Goal: Information Seeking & Learning: Learn about a topic

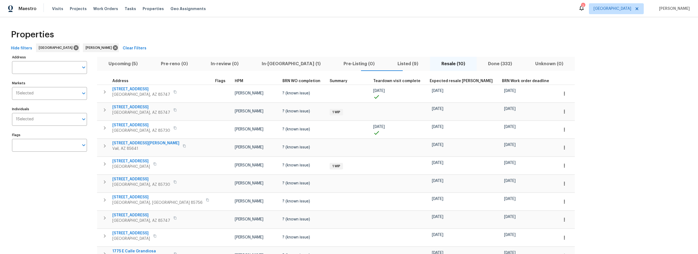
click at [117, 62] on span "Upcoming (5)" at bounding box center [123, 64] width 46 height 8
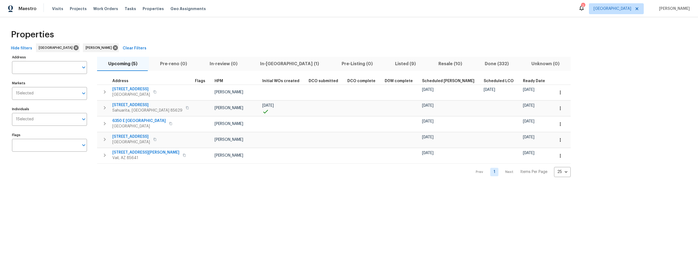
click at [387, 65] on span "Listed (9)" at bounding box center [405, 64] width 37 height 8
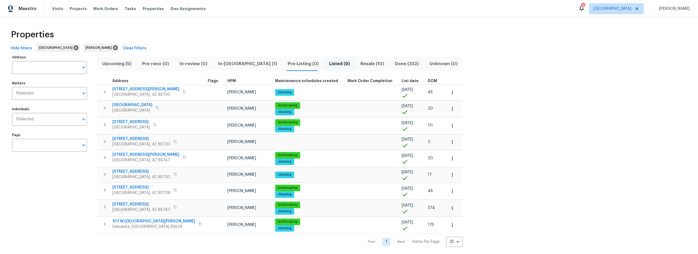
click at [324, 63] on button "Listed (9)" at bounding box center [339, 64] width 31 height 14
click at [359, 64] on span "Resale (10)" at bounding box center [373, 64] width 28 height 8
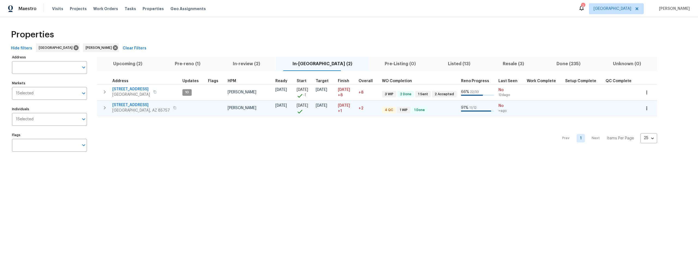
click at [206, 109] on td at bounding box center [216, 108] width 20 height 16
click at [136, 105] on span "7501 W Teton Rd" at bounding box center [141, 104] width 58 height 5
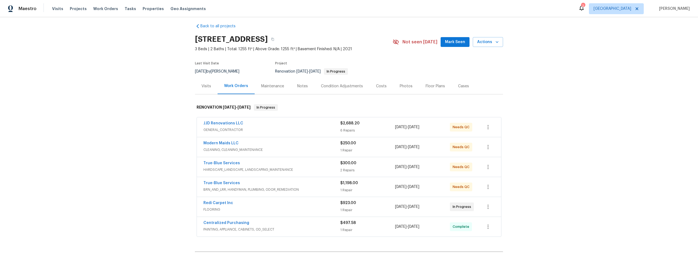
scroll to position [5, 0]
click at [321, 188] on span "BRN_AND_LRR, HANDYMAN, PLUMBING, ODOR_REMEDIATION" at bounding box center [271, 188] width 137 height 5
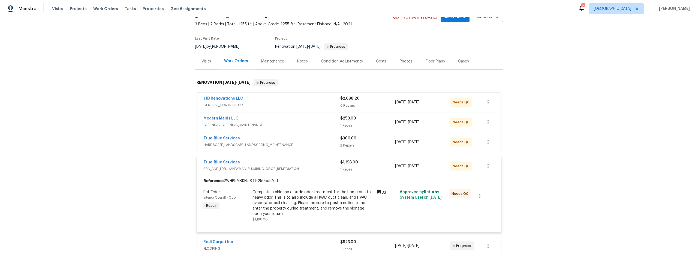
scroll to position [77, 0]
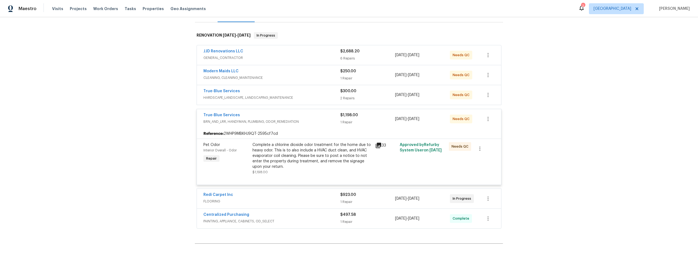
click at [311, 175] on div at bounding box center [348, 178] width 291 height 7
click at [320, 169] on div "Complete a chlorine dioxide odor treatment for the home due to heavy odor. This…" at bounding box center [312, 155] width 119 height 27
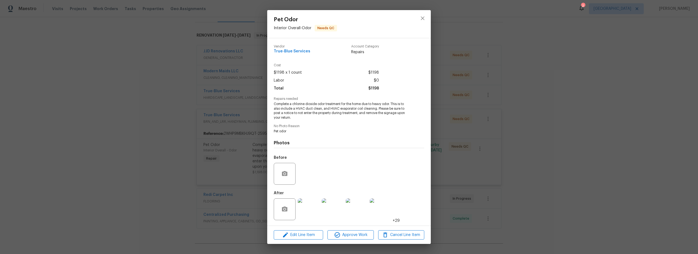
click at [315, 206] on img at bounding box center [309, 209] width 22 height 22
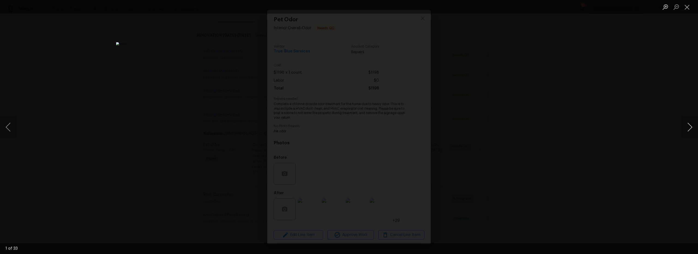
click at [690, 128] on button "Next image" at bounding box center [690, 127] width 16 height 22
click at [691, 128] on button "Next image" at bounding box center [690, 127] width 16 height 22
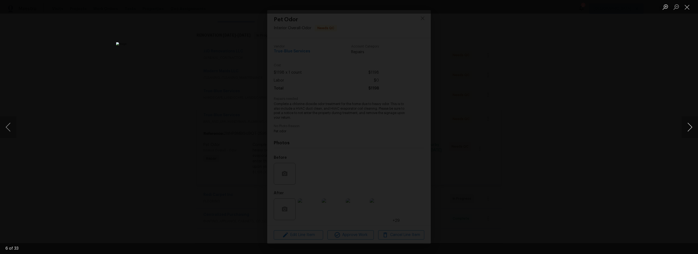
click at [691, 128] on button "Next image" at bounding box center [690, 127] width 16 height 22
click at [690, 128] on button "Next image" at bounding box center [690, 127] width 16 height 22
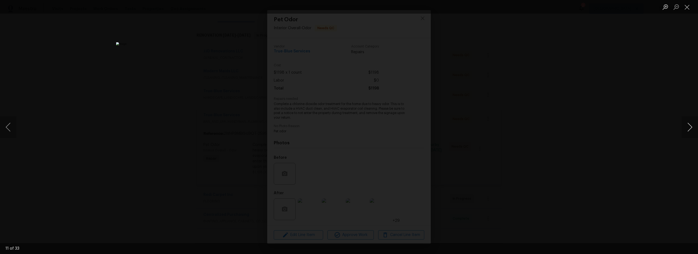
click at [690, 127] on button "Next image" at bounding box center [690, 127] width 16 height 22
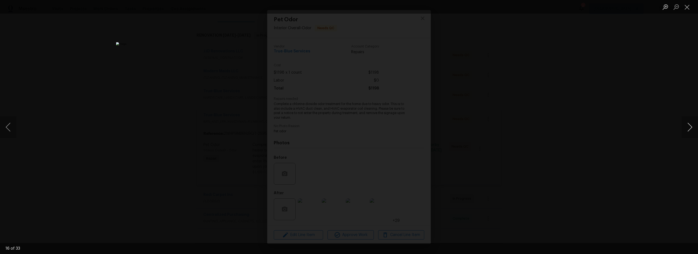
click at [690, 127] on button "Next image" at bounding box center [690, 127] width 16 height 22
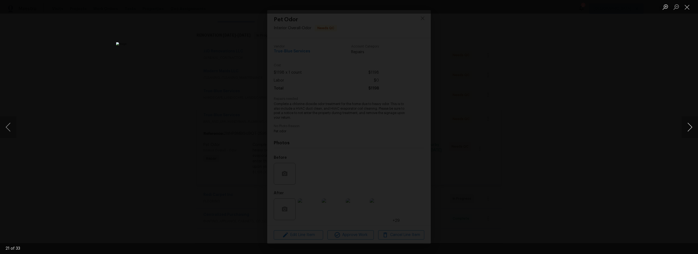
click at [690, 127] on button "Next image" at bounding box center [690, 127] width 16 height 22
click at [10, 125] on button "Previous image" at bounding box center [8, 127] width 16 height 22
click at [689, 128] on button "Next image" at bounding box center [690, 127] width 16 height 22
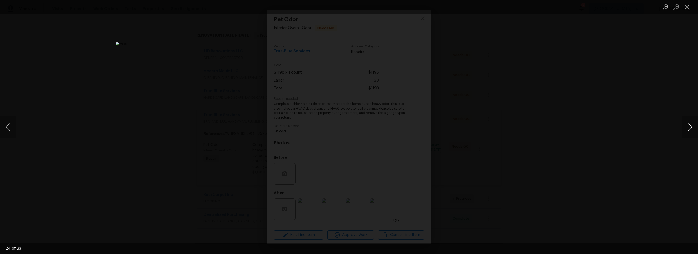
click at [689, 128] on button "Next image" at bounding box center [690, 127] width 16 height 22
click at [688, 128] on button "Next image" at bounding box center [690, 127] width 16 height 22
click at [690, 9] on button "Close lightbox" at bounding box center [687, 7] width 11 height 10
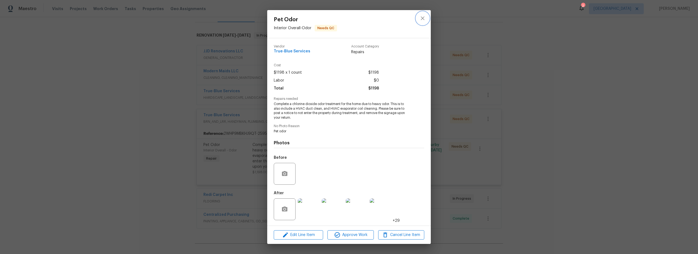
click at [420, 20] on icon "close" at bounding box center [423, 18] width 7 height 7
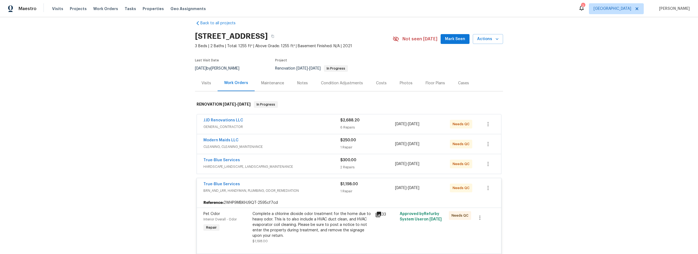
scroll to position [8, 0]
